Goal: Task Accomplishment & Management: Manage account settings

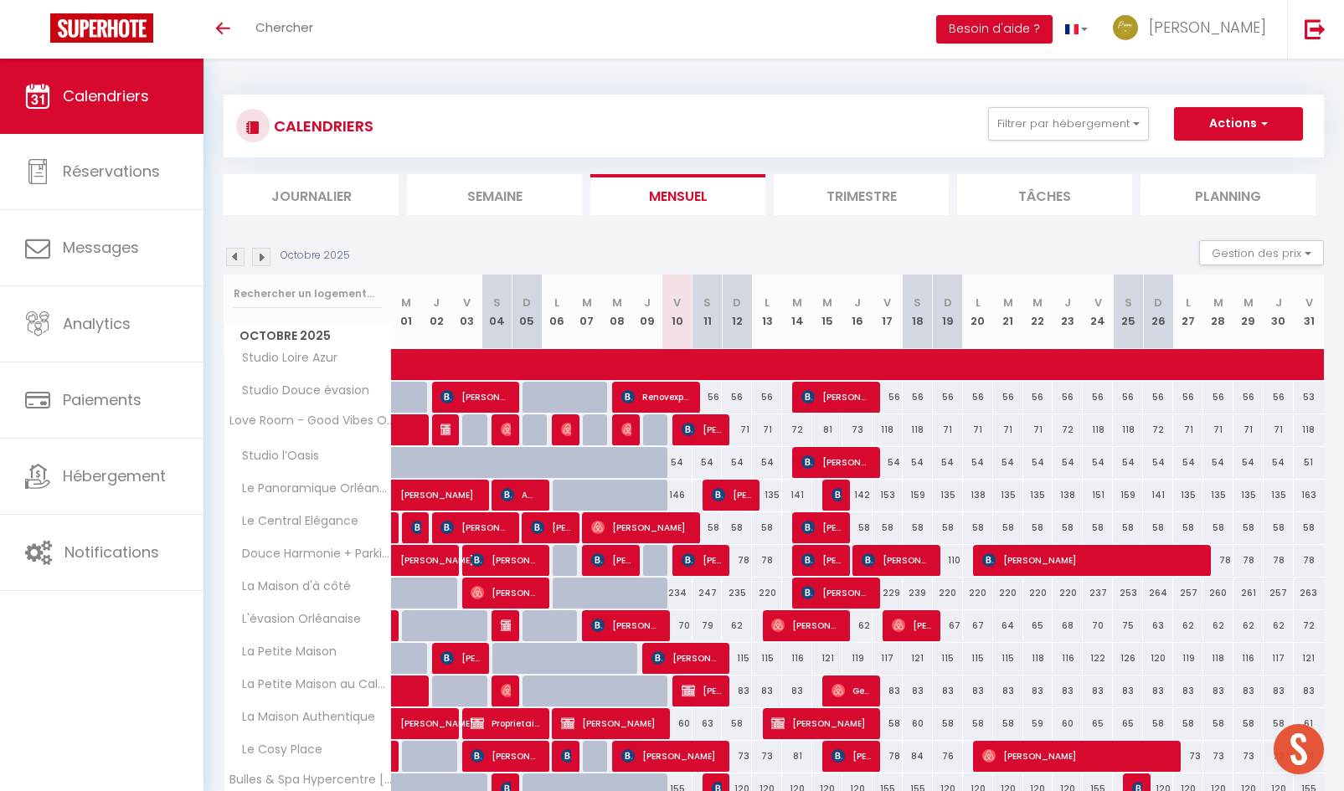
scroll to position [251, 0]
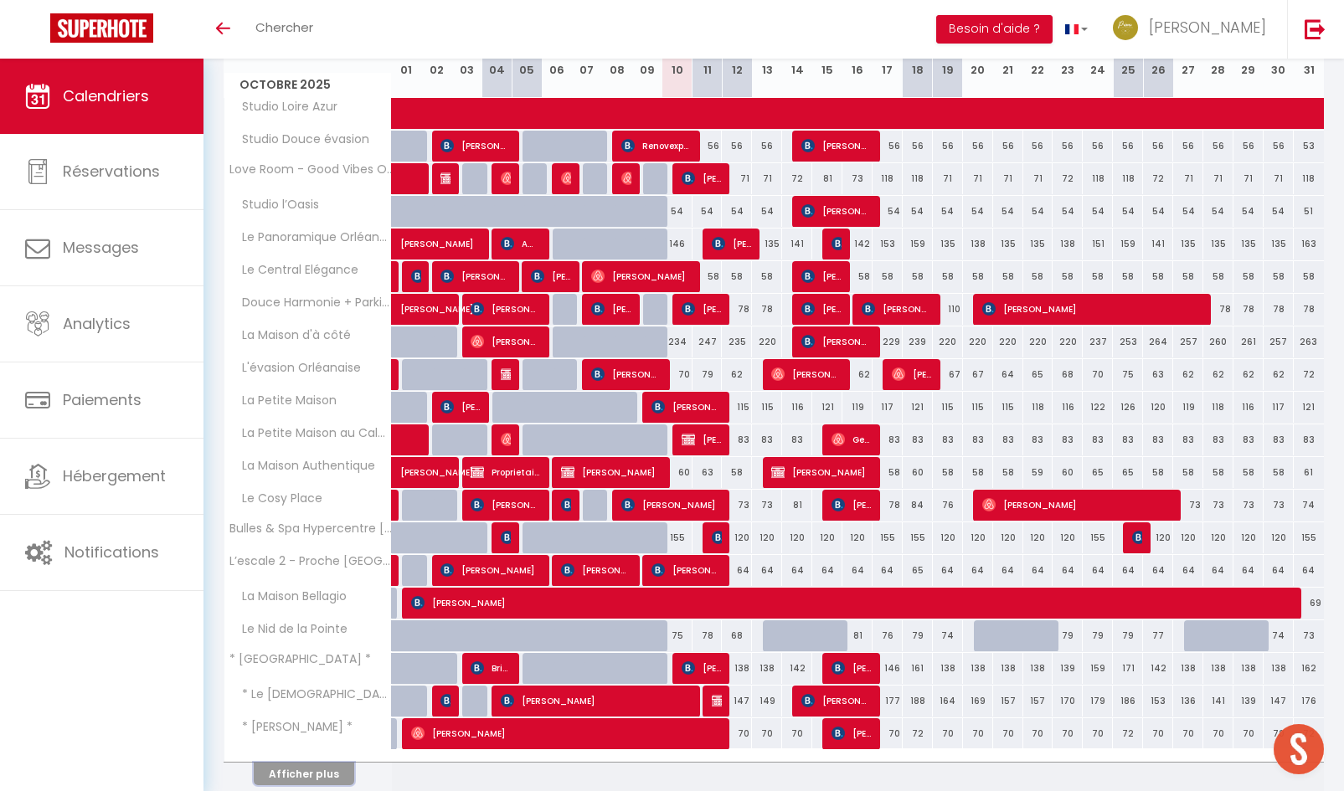
drag, startPoint x: 293, startPoint y: 780, endPoint x: 547, endPoint y: 733, distance: 258.0
click at [293, 780] on button "Afficher plus" at bounding box center [304, 774] width 100 height 23
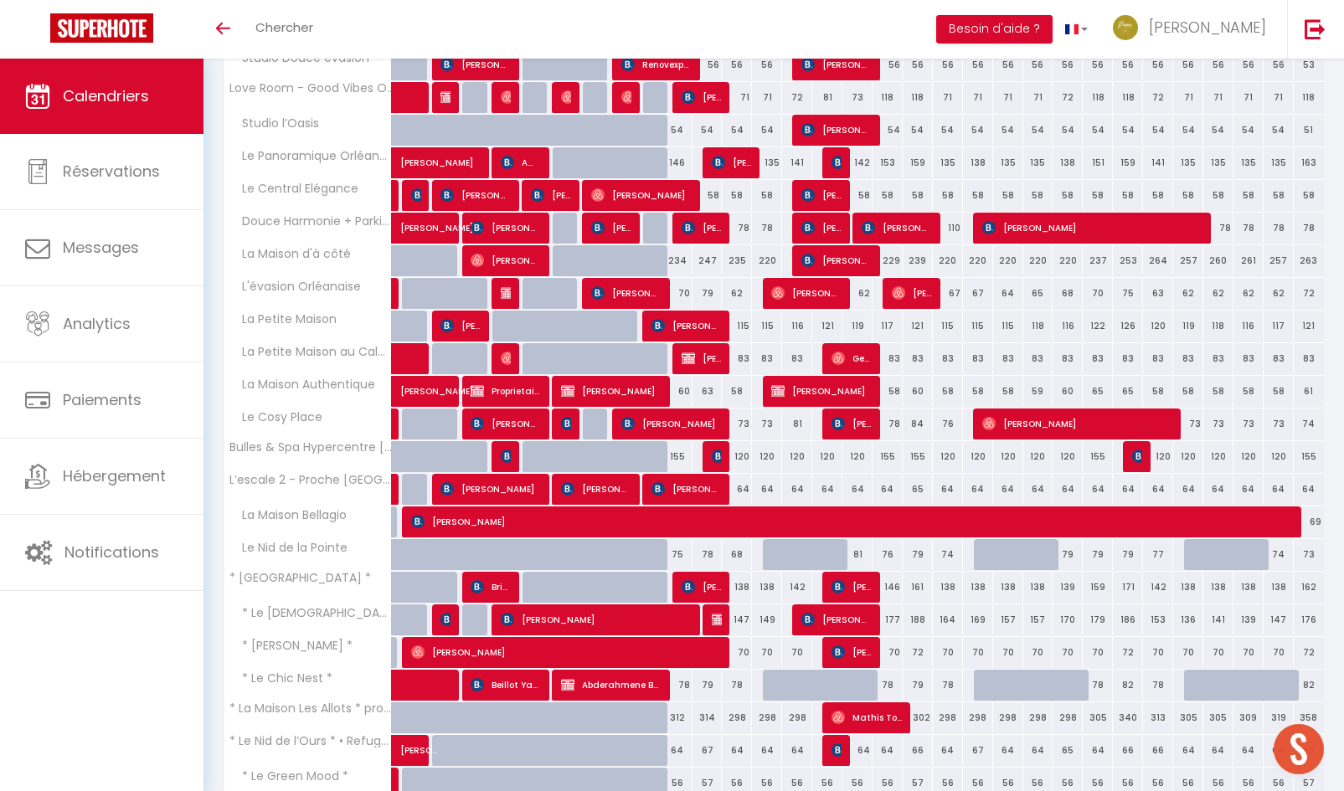
scroll to position [443, 0]
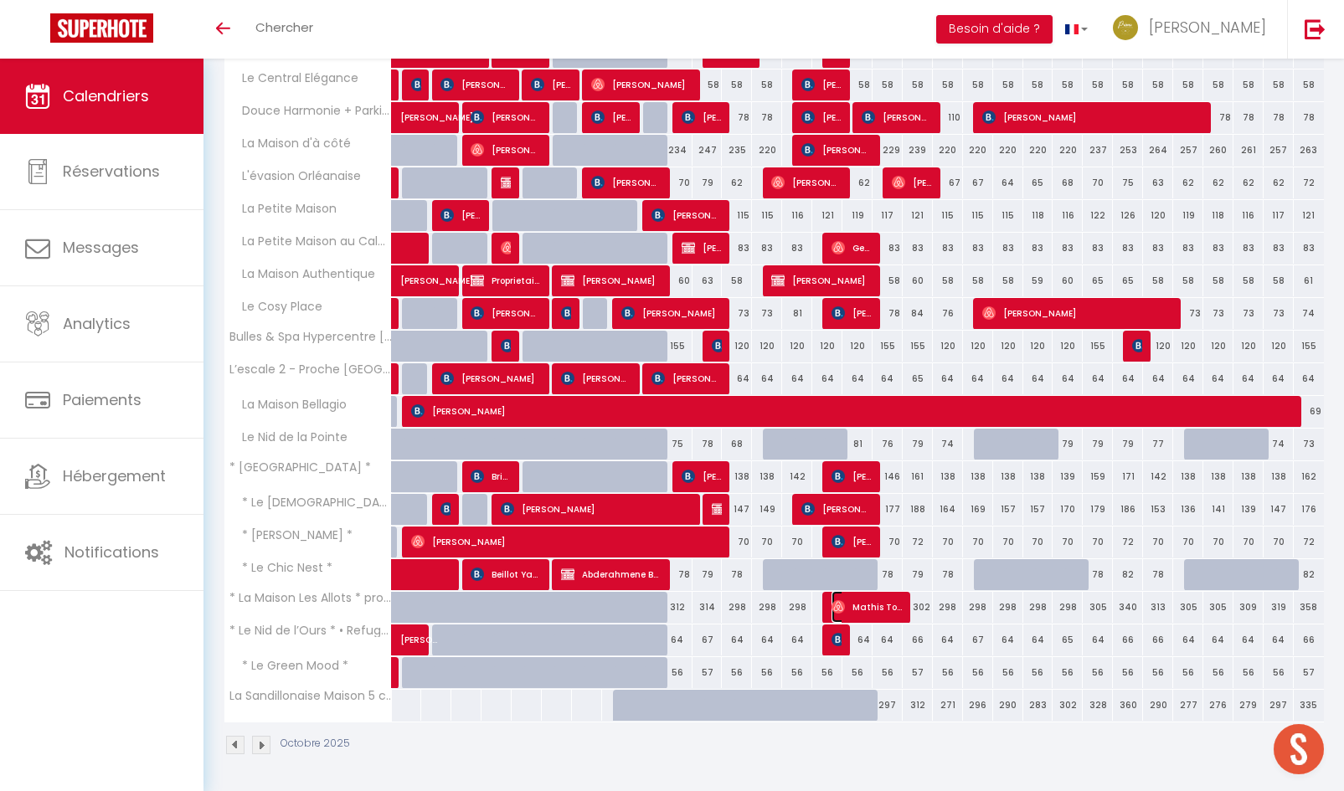
click at [868, 613] on span "Mathis Tost" at bounding box center [867, 607] width 70 height 32
select select "OK"
select select "1"
select select "0"
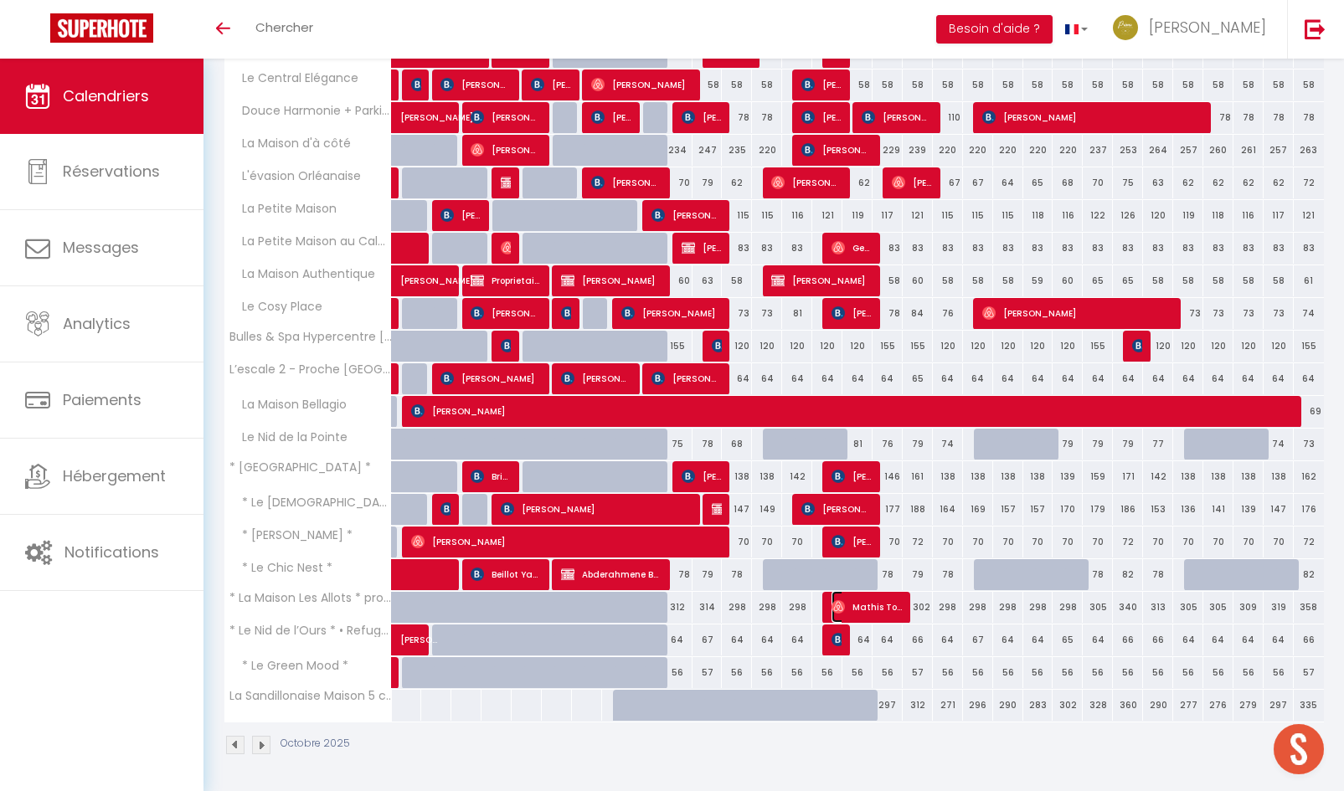
select select "1"
select select
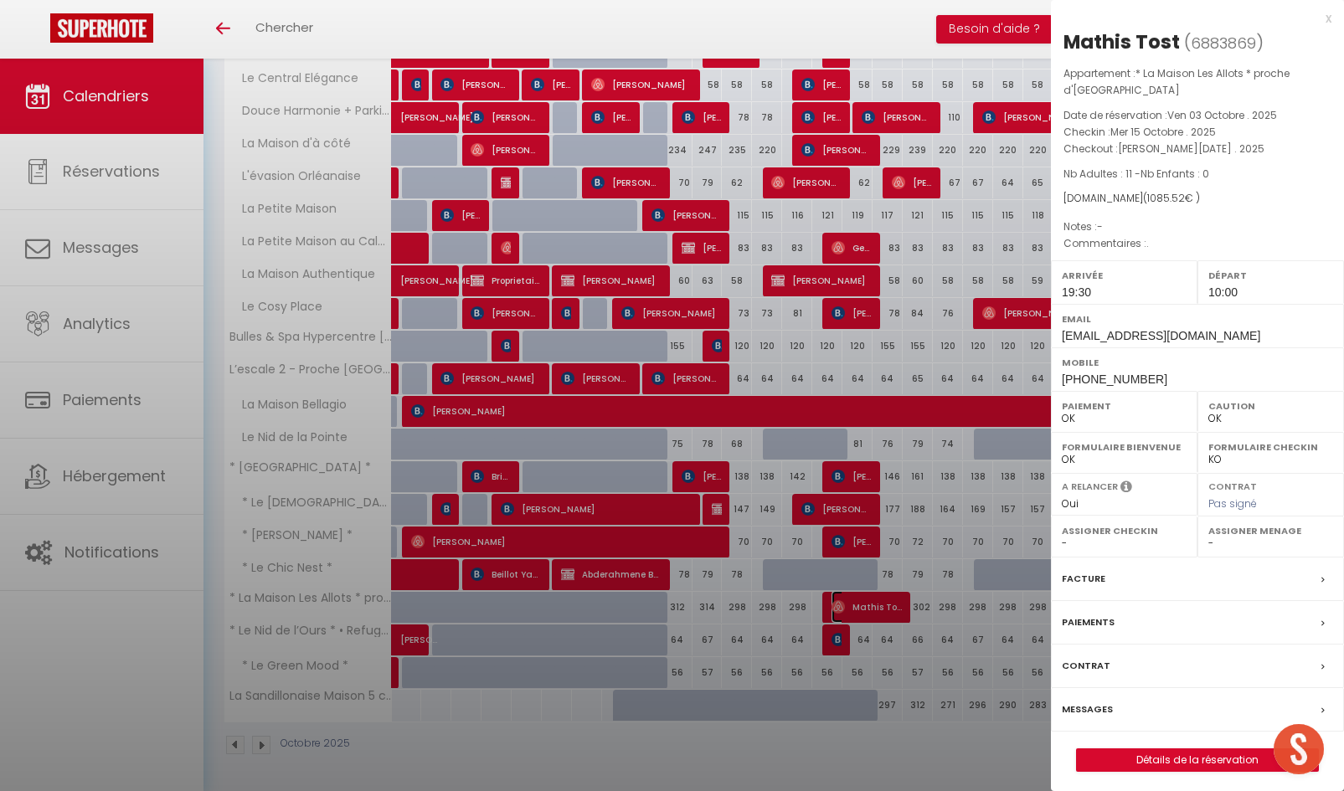
select select "29415"
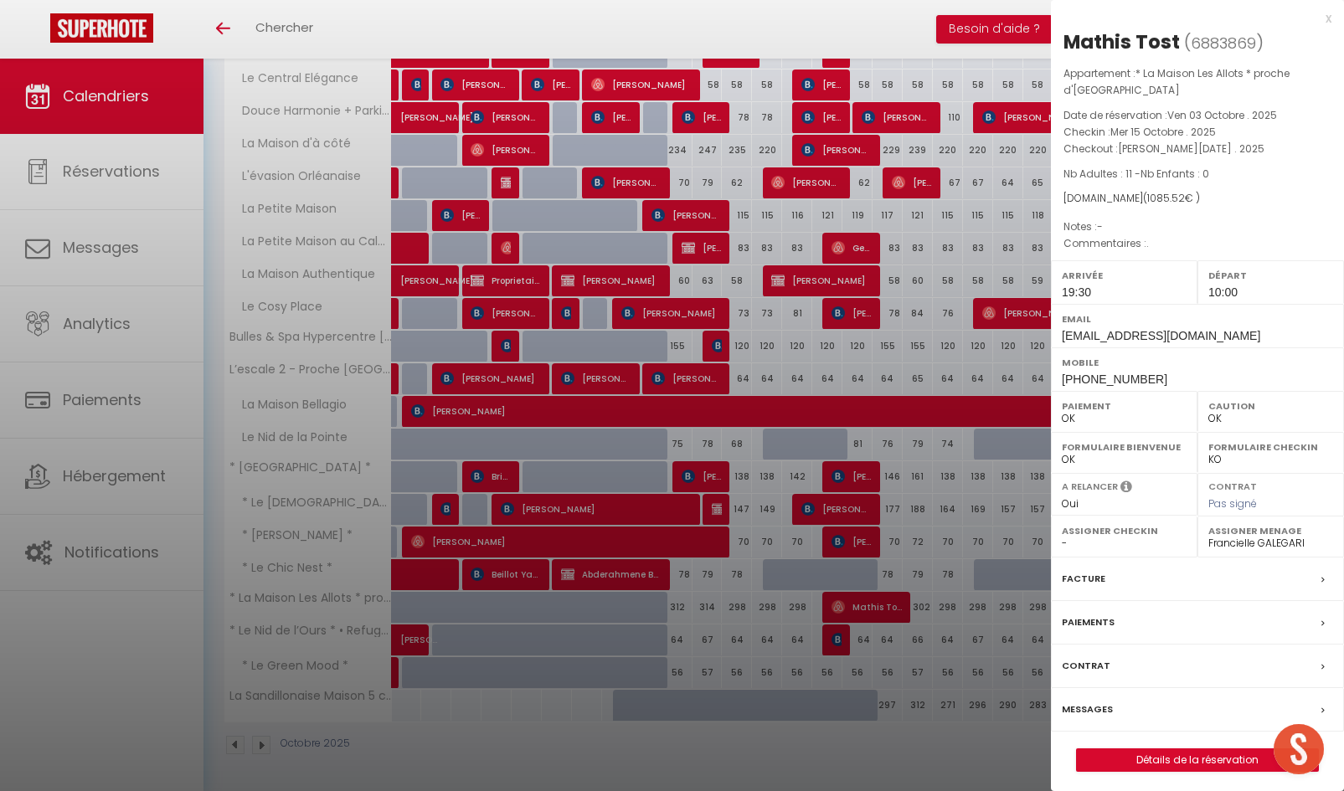
click at [958, 749] on div at bounding box center [672, 395] width 1344 height 791
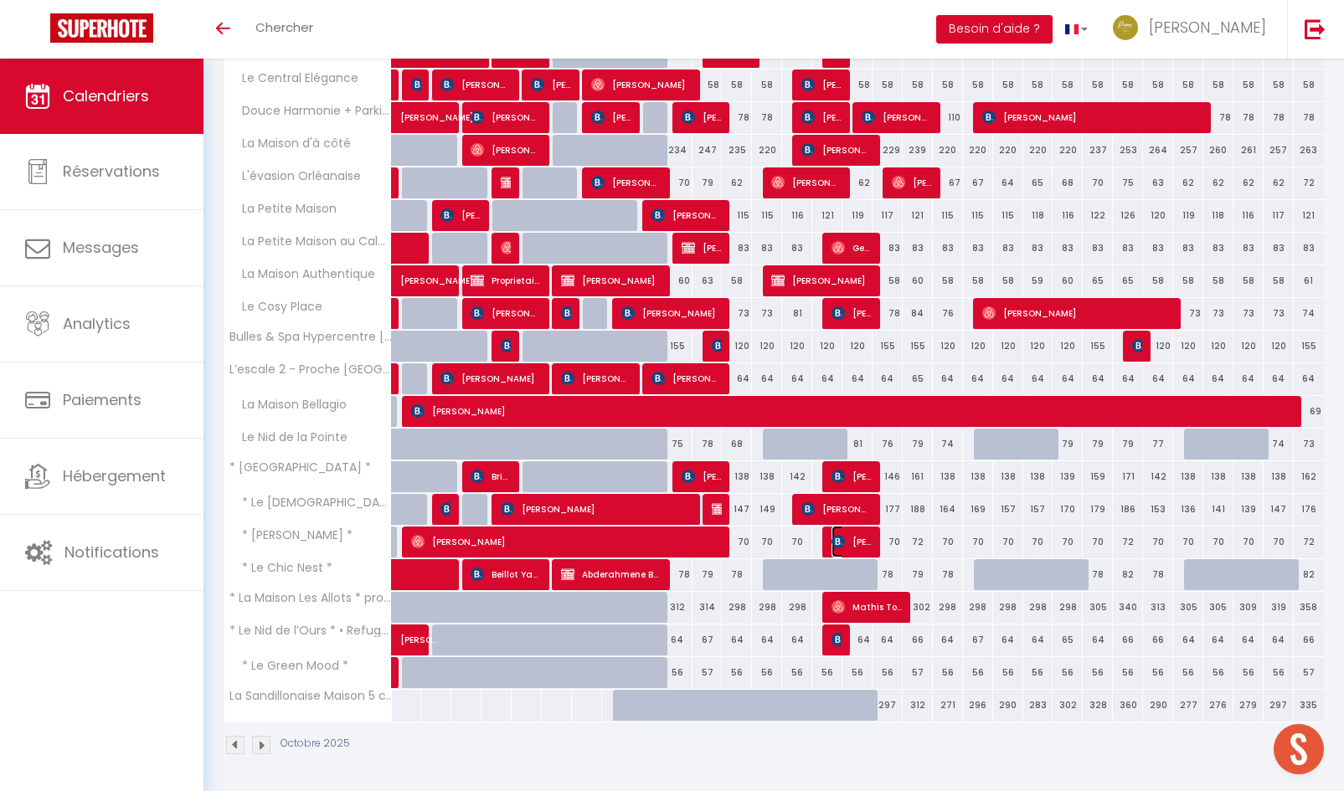
click at [836, 546] on img at bounding box center [838, 541] width 13 height 13
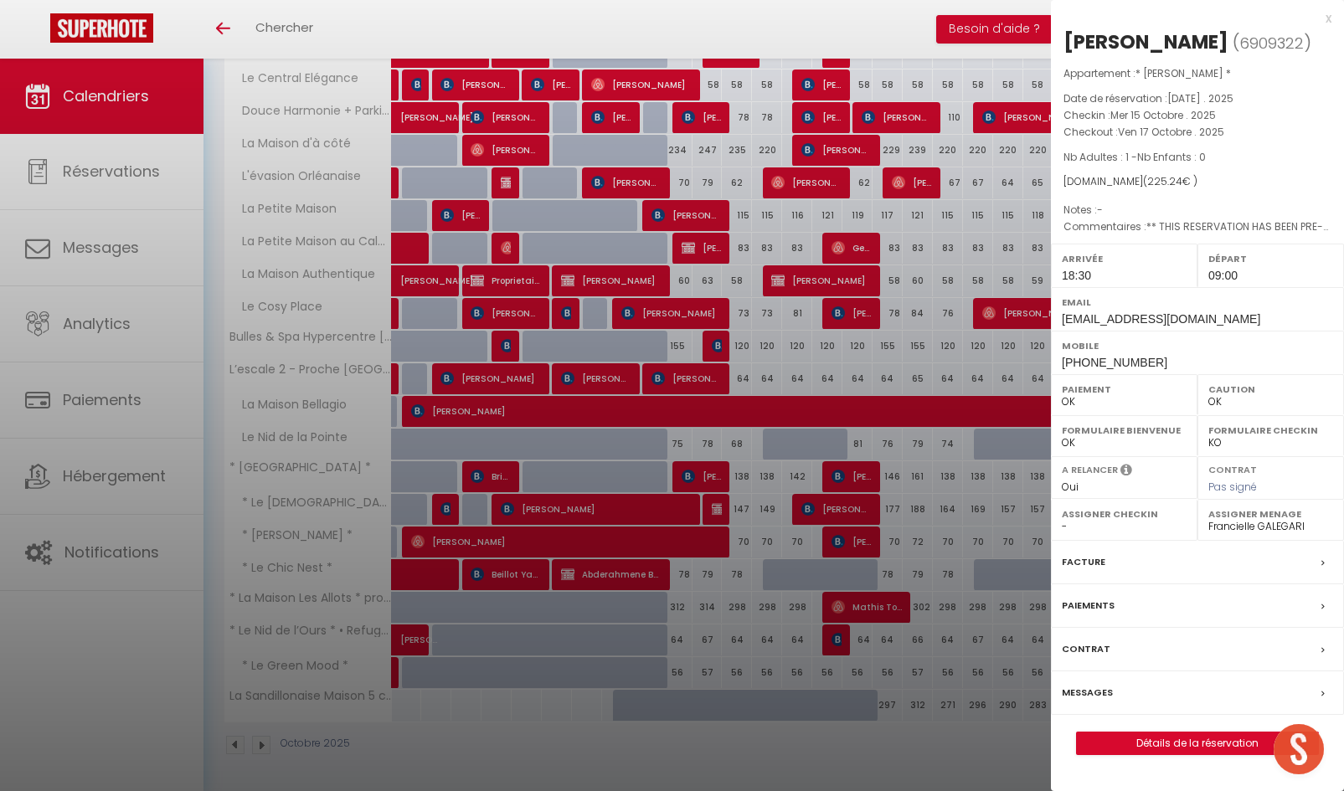
click at [878, 640] on div at bounding box center [672, 395] width 1344 height 791
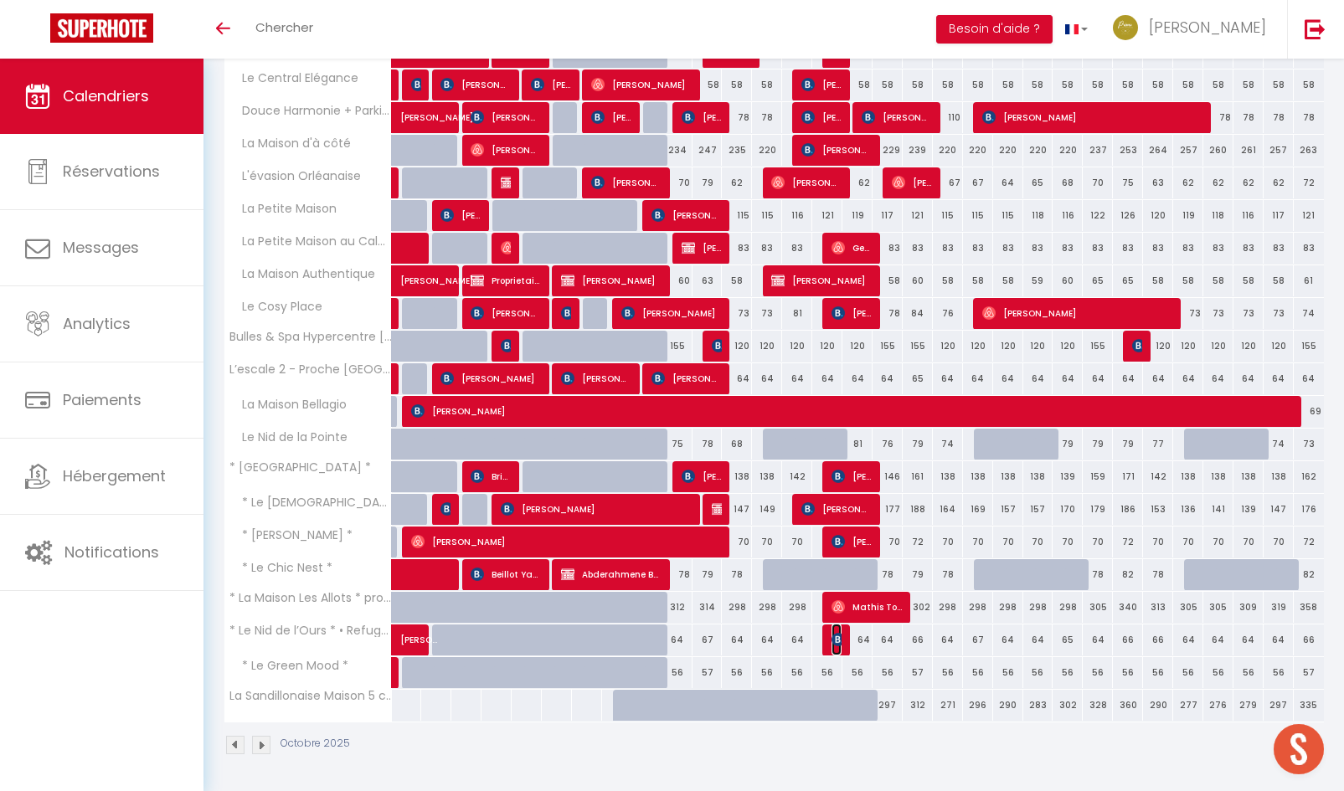
click at [837, 642] on img at bounding box center [838, 639] width 13 height 13
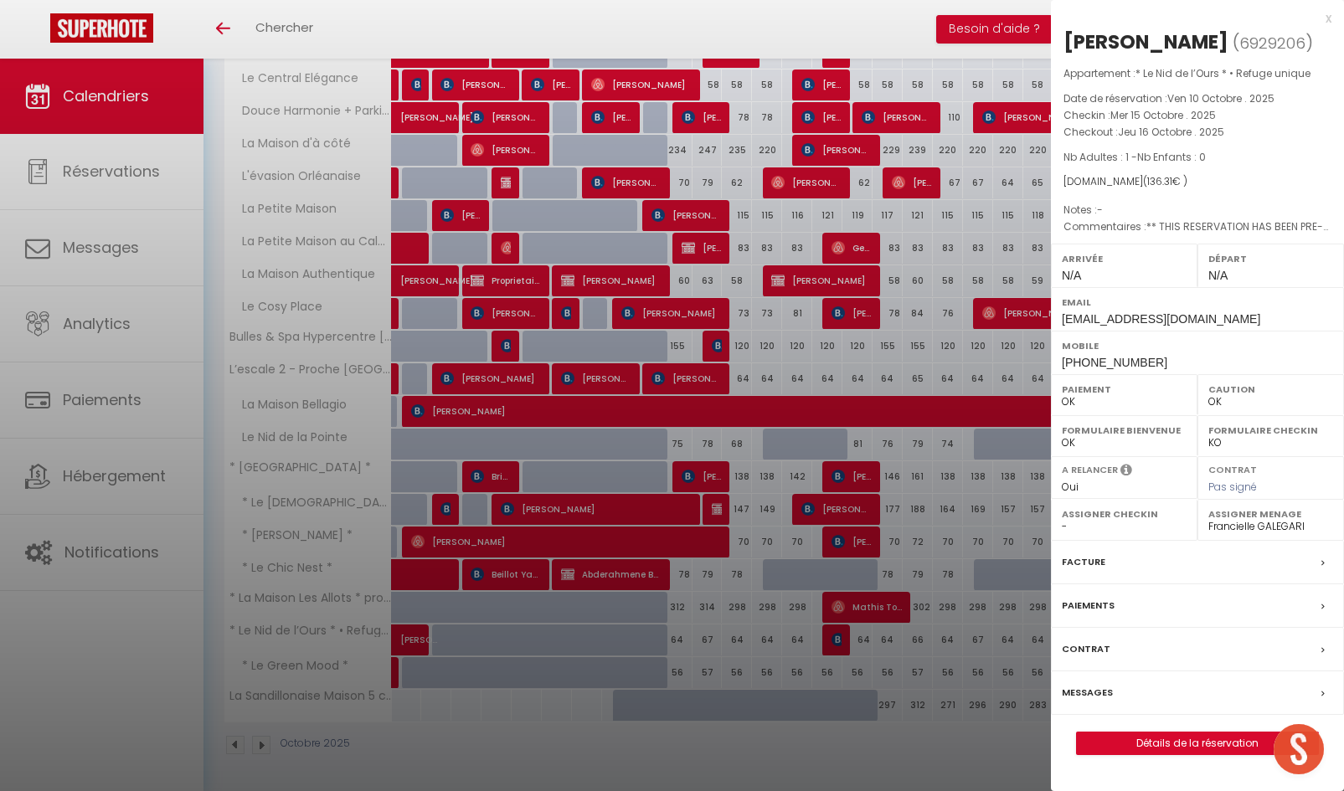
click at [901, 648] on div at bounding box center [672, 395] width 1344 height 791
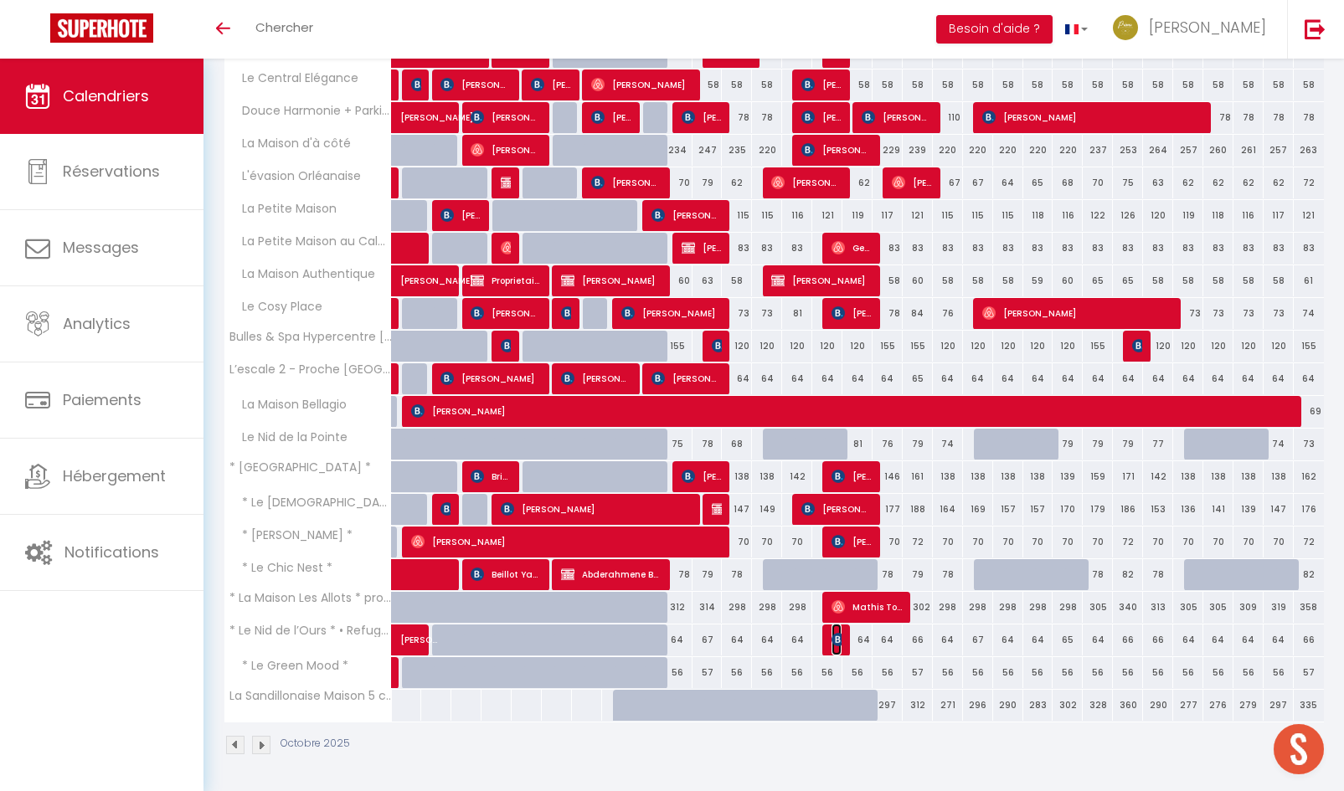
click at [837, 641] on img at bounding box center [838, 639] width 13 height 13
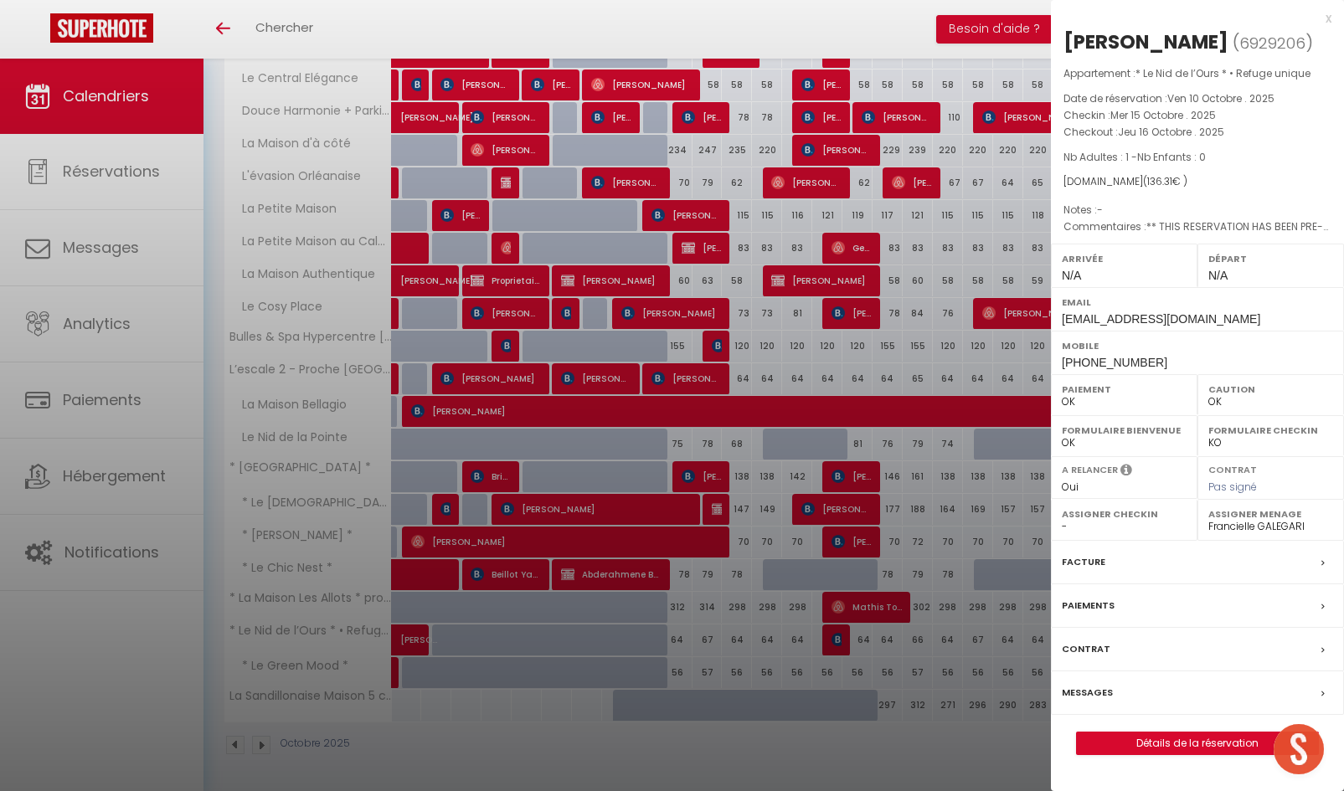
click at [873, 642] on div at bounding box center [672, 395] width 1344 height 791
